Goal: Information Seeking & Learning: Find specific fact

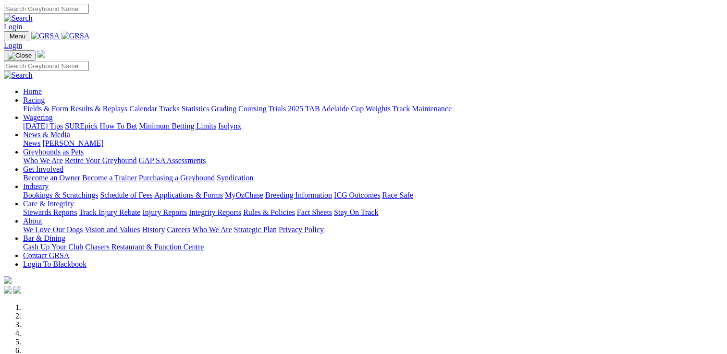
scroll to position [336, 0]
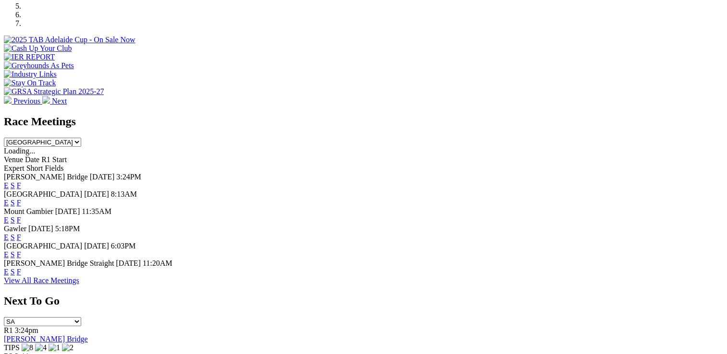
click at [21, 251] on link "F" at bounding box center [19, 255] width 4 height 8
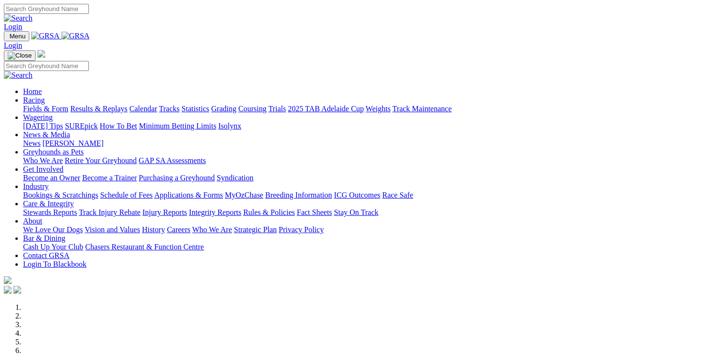
scroll to position [384, 0]
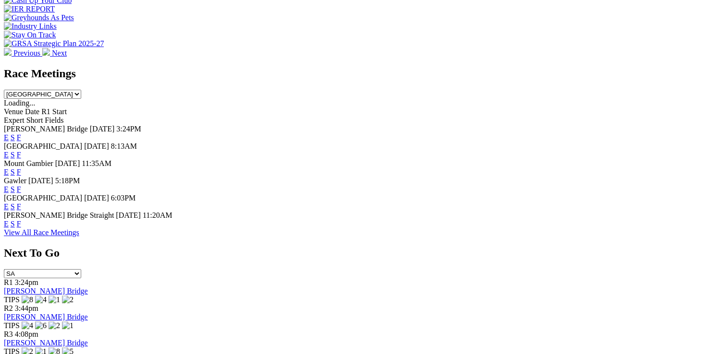
click at [21, 203] on link "F" at bounding box center [19, 207] width 4 height 8
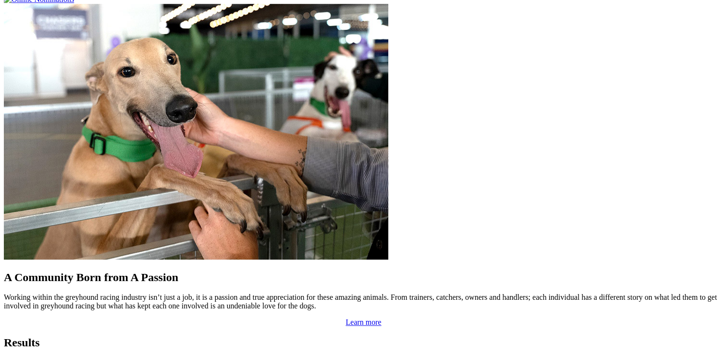
scroll to position [817, 0]
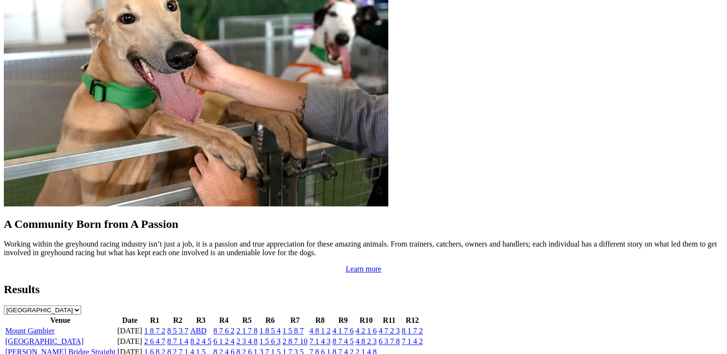
click at [423, 338] on link "7 1 4 2" at bounding box center [412, 342] width 21 height 8
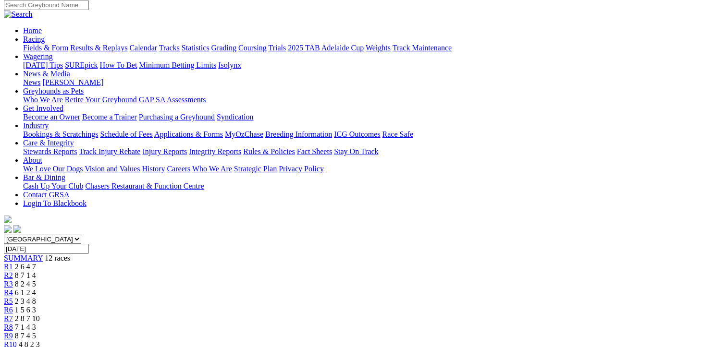
scroll to position [48, 0]
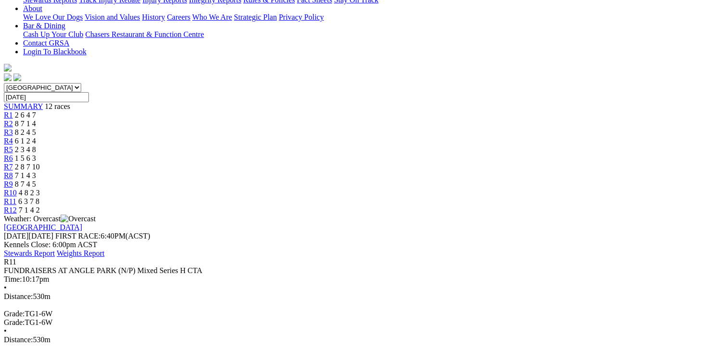
scroll to position [48, 0]
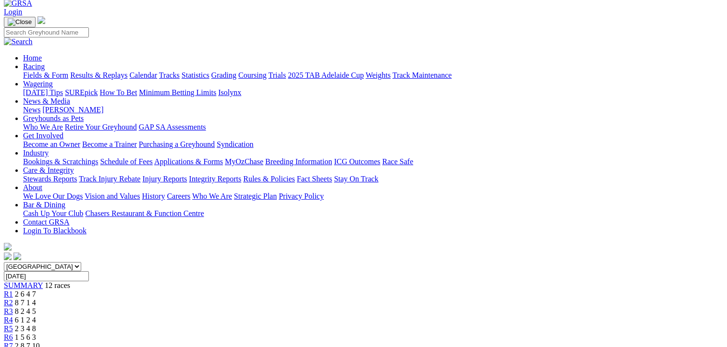
scroll to position [48, 0]
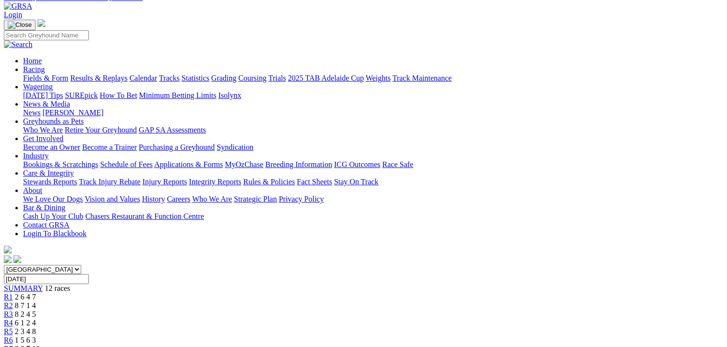
click at [13, 293] on span "R1" at bounding box center [8, 297] width 9 height 8
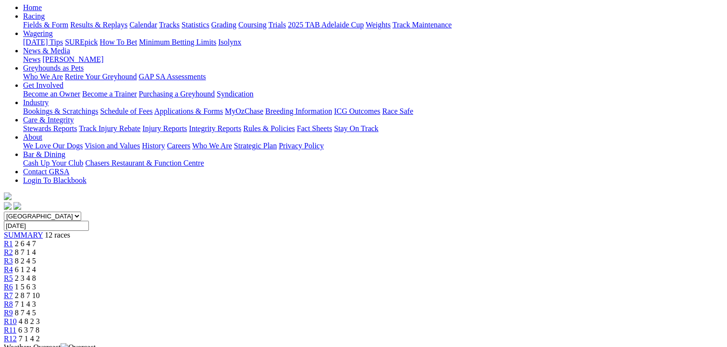
scroll to position [96, 0]
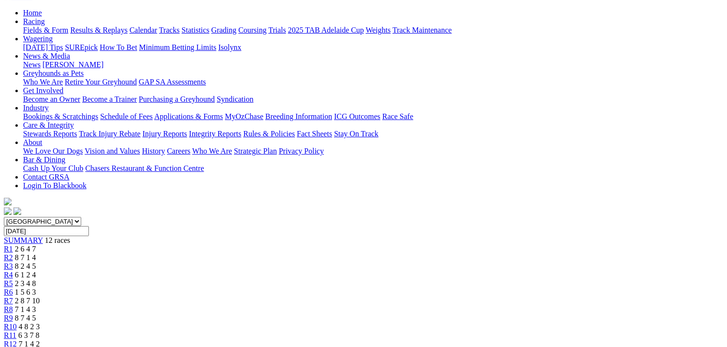
click at [13, 271] on span "R4" at bounding box center [8, 275] width 9 height 8
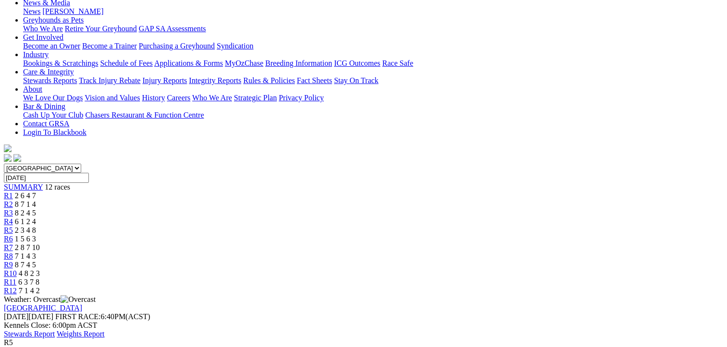
scroll to position [96, 0]
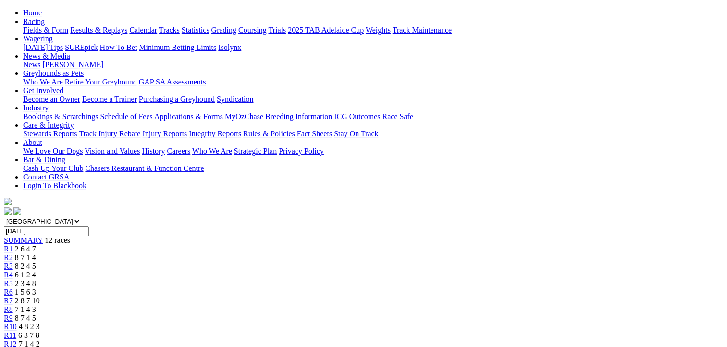
click at [13, 288] on span "R6" at bounding box center [8, 292] width 9 height 8
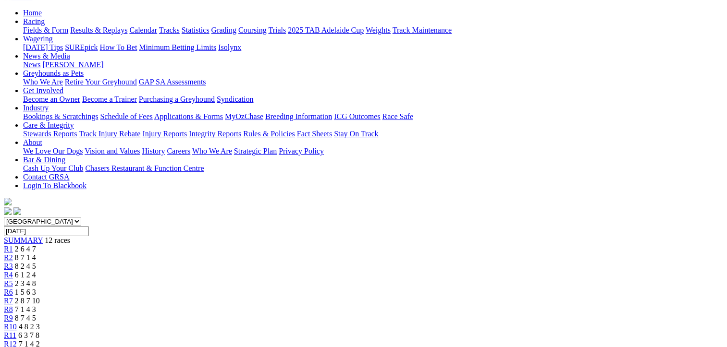
click at [13, 314] on span "R9" at bounding box center [8, 318] width 9 height 8
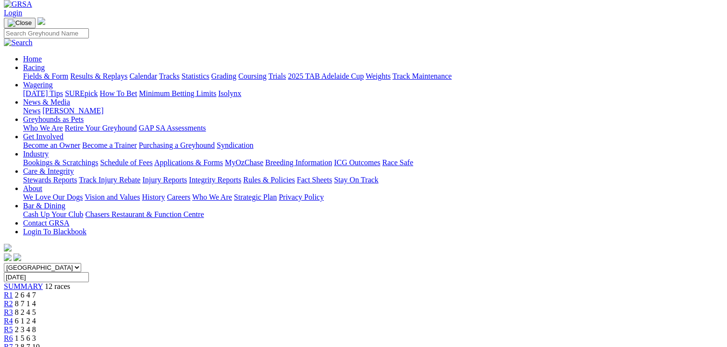
scroll to position [48, 0]
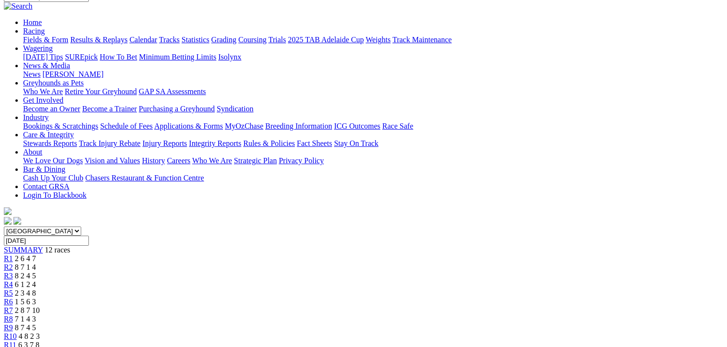
scroll to position [96, 0]
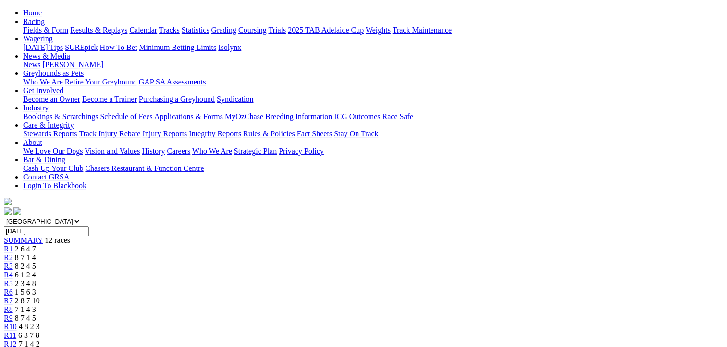
click at [17, 340] on span "R12" at bounding box center [10, 344] width 13 height 8
